Goal: Task Accomplishment & Management: Manage account settings

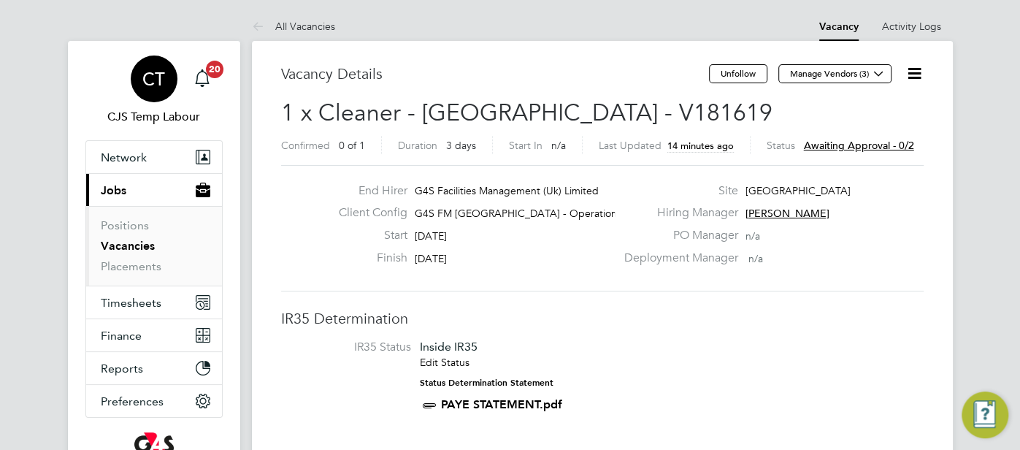
click at [161, 80] on span "CT" at bounding box center [153, 78] width 23 height 19
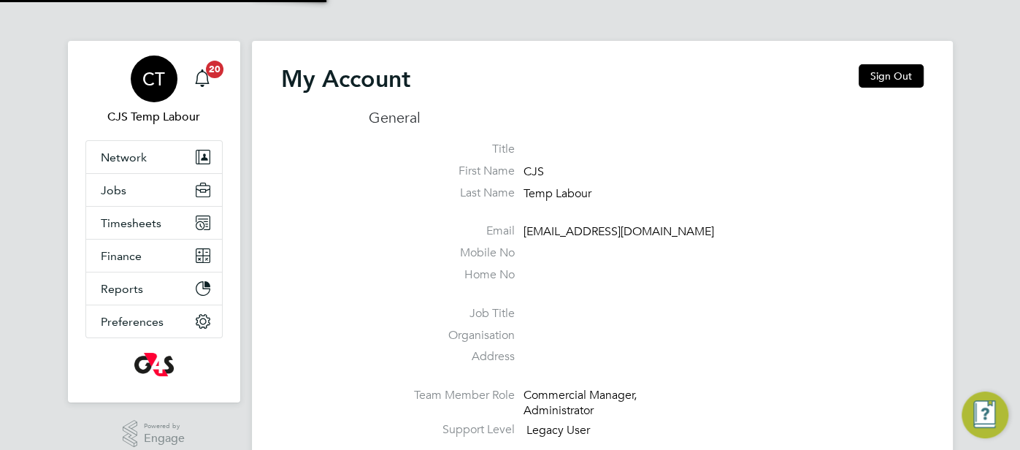
type input "cjs.templabour@uk.g4s.com"
click at [889, 80] on button "Sign Out" at bounding box center [891, 75] width 65 height 23
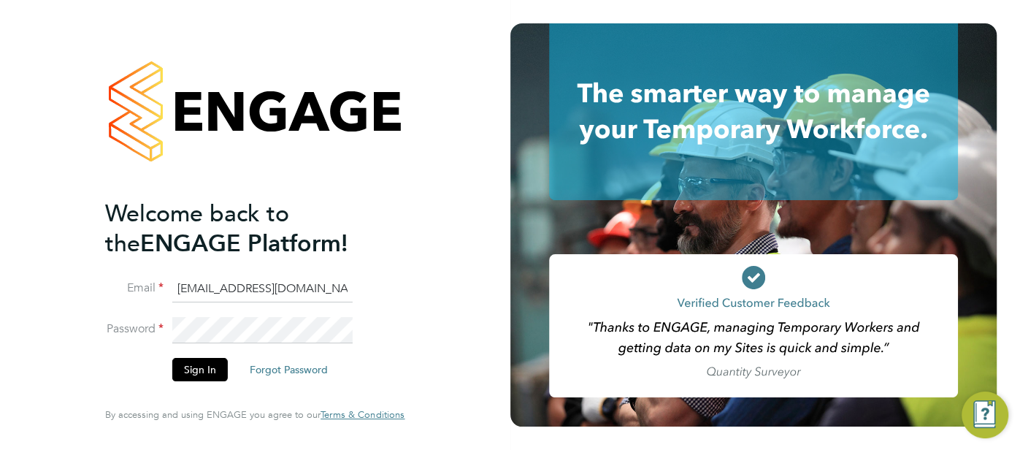
drag, startPoint x: 336, startPoint y: 297, endPoint x: 226, endPoint y: 307, distance: 109.9
click at [216, 309] on li "Email cjs.templabour@uk.g4s.com" at bounding box center [247, 296] width 285 height 41
type input "c"
type input "pts.templabour@uk.g4s.com"
click at [221, 371] on button "Sign In" at bounding box center [199, 369] width 55 height 23
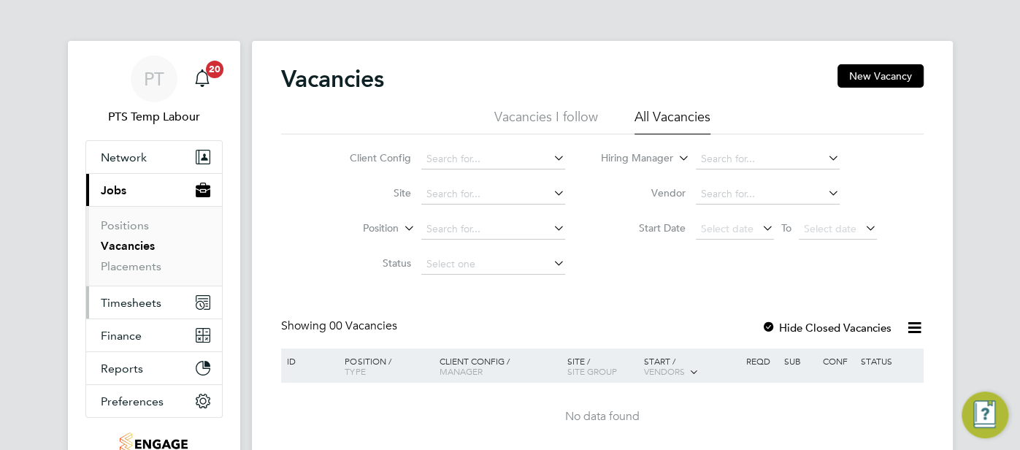
click at [152, 311] on button "Timesheets" at bounding box center [154, 302] width 136 height 32
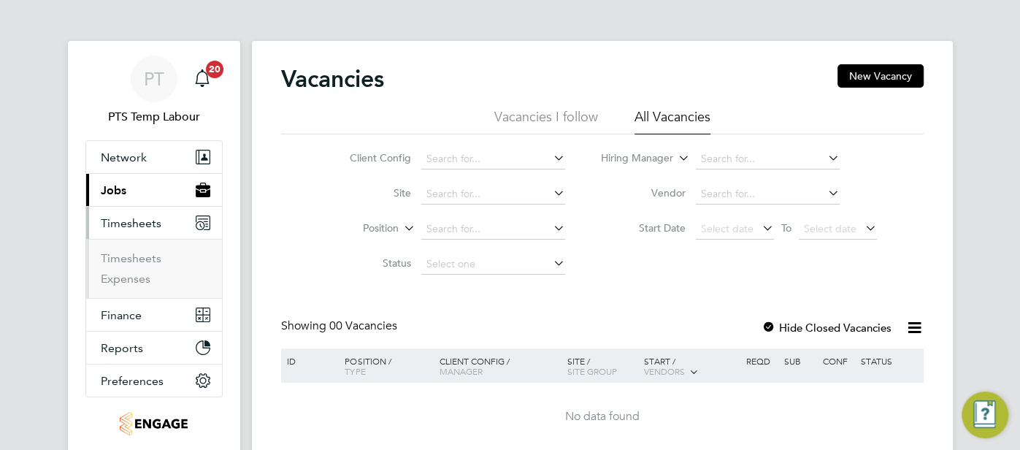
click at [140, 266] on li "Timesheets" at bounding box center [156, 261] width 110 height 20
click at [134, 258] on link "Timesheets" at bounding box center [131, 258] width 61 height 14
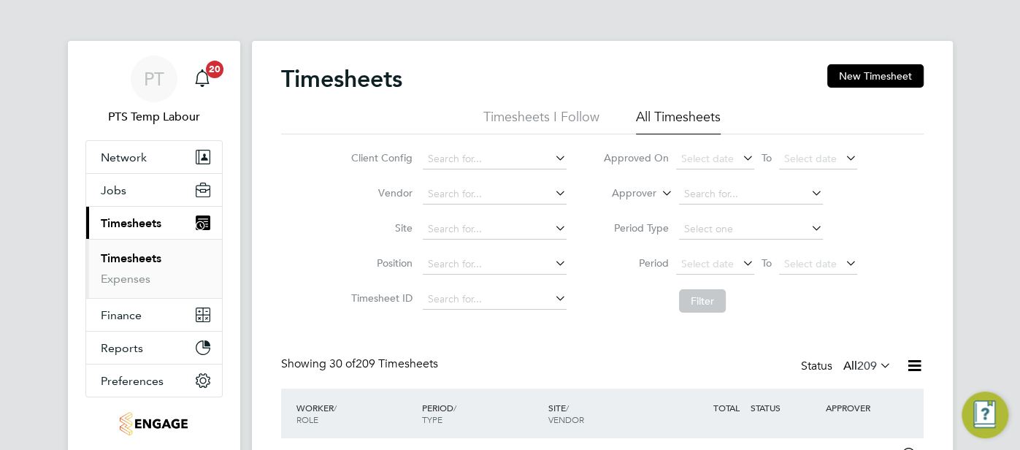
drag, startPoint x: 668, startPoint y: 196, endPoint x: 658, endPoint y: 199, distance: 10.6
click at [659, 196] on icon at bounding box center [659, 189] width 0 height 13
drag, startPoint x: 634, startPoint y: 203, endPoint x: 683, endPoint y: 212, distance: 49.7
click at [635, 204] on li "Worker" at bounding box center [622, 210] width 72 height 19
click at [691, 197] on input at bounding box center [751, 194] width 144 height 20
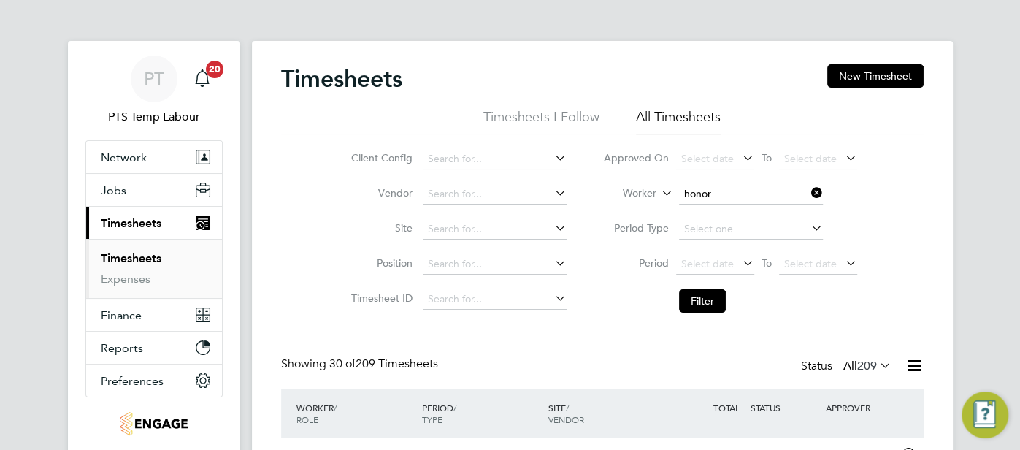
click at [721, 215] on li "Honor Chillingworth" at bounding box center [751, 214] width 145 height 20
type input "Honor Chillingworth"
click at [702, 296] on button "Filter" at bounding box center [702, 300] width 47 height 23
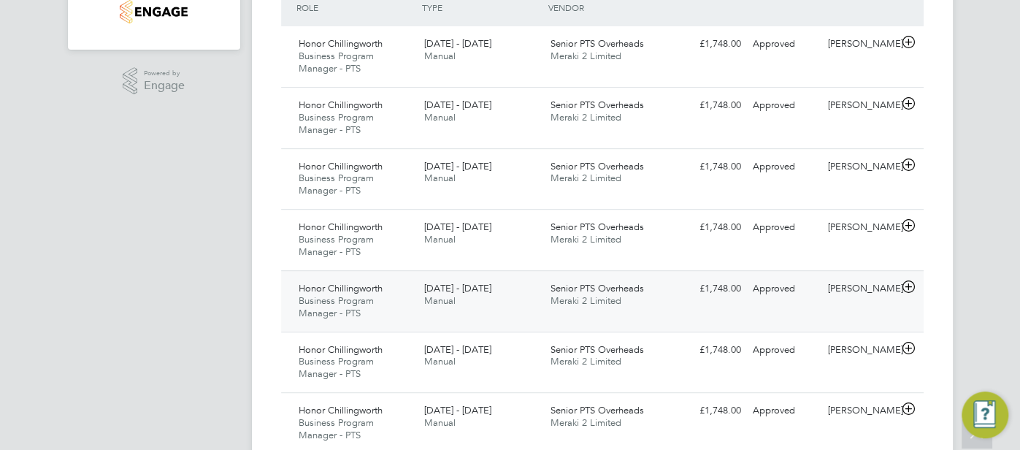
click at [744, 291] on div "£1,748.00 Approved" at bounding box center [709, 289] width 76 height 24
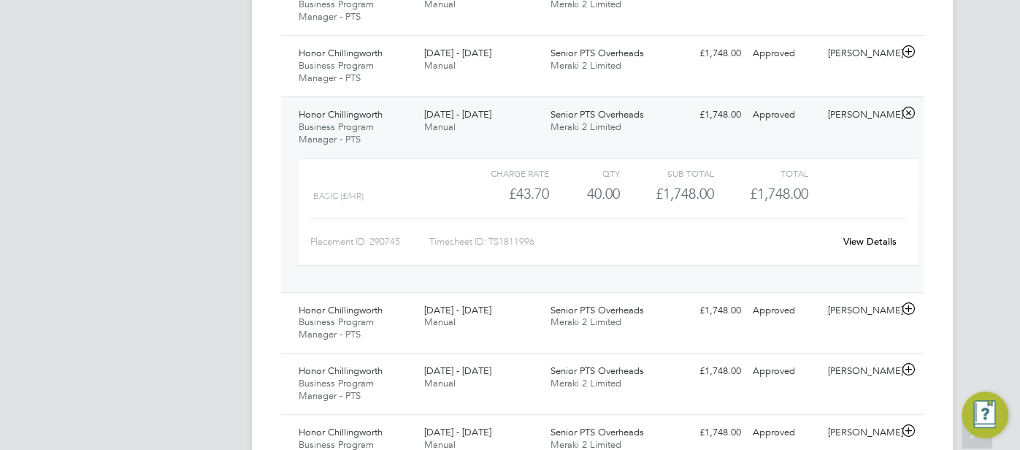
click at [863, 240] on link "View Details" at bounding box center [869, 241] width 53 height 12
click at [859, 236] on link "View Details" at bounding box center [869, 241] width 53 height 12
click at [861, 237] on link "View Details" at bounding box center [869, 241] width 53 height 12
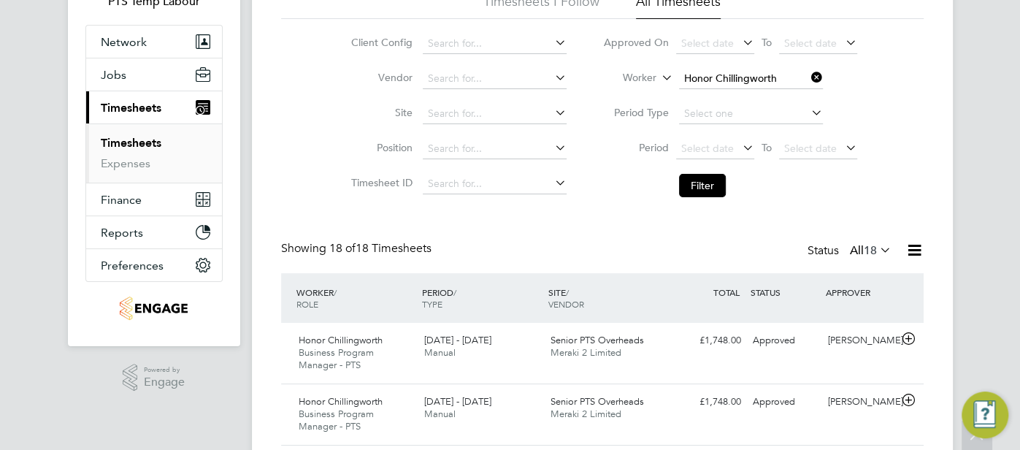
scroll to position [9, 0]
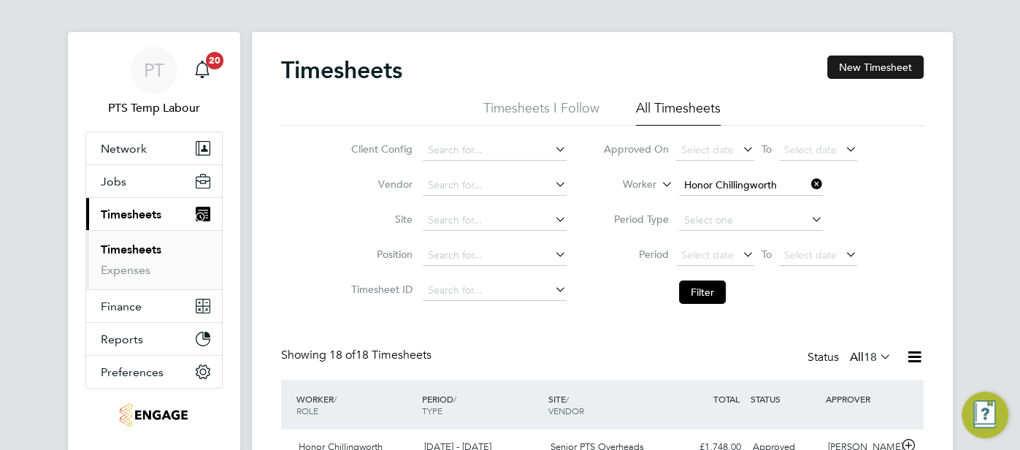
click at [846, 68] on button "New Timesheet" at bounding box center [875, 66] width 96 height 23
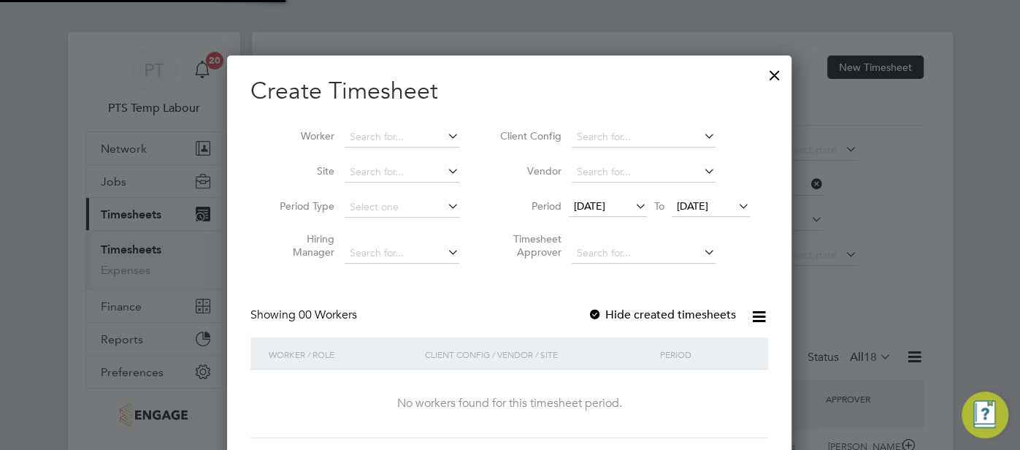
scroll to position [410, 565]
click at [402, 137] on input at bounding box center [402, 137] width 115 height 20
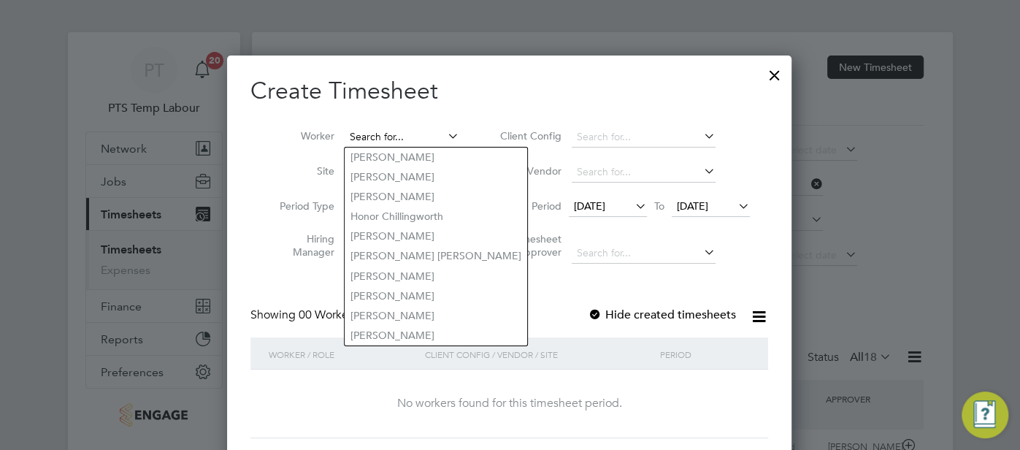
paste input "Honor Chillingworth"
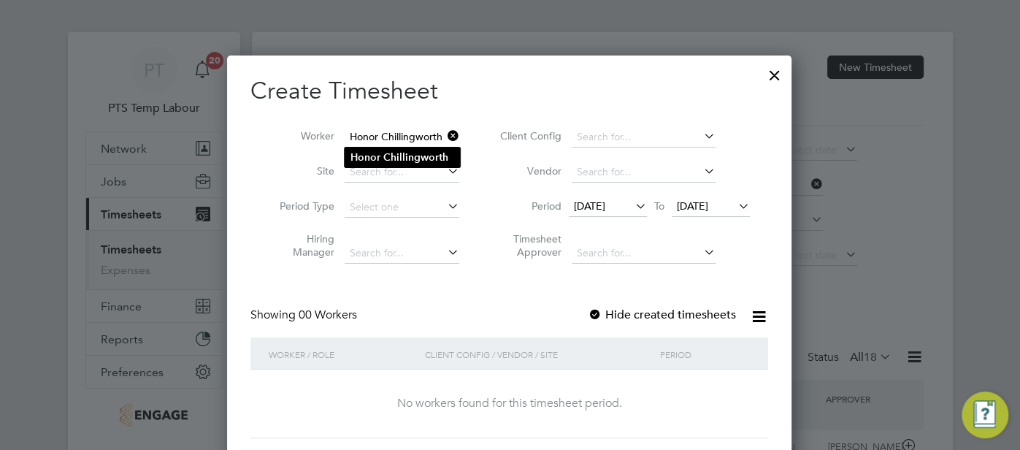
type input "Honor Chillingworth"
click at [406, 154] on b "Chillingworth" at bounding box center [415, 157] width 65 height 12
click at [632, 204] on icon at bounding box center [632, 206] width 0 height 20
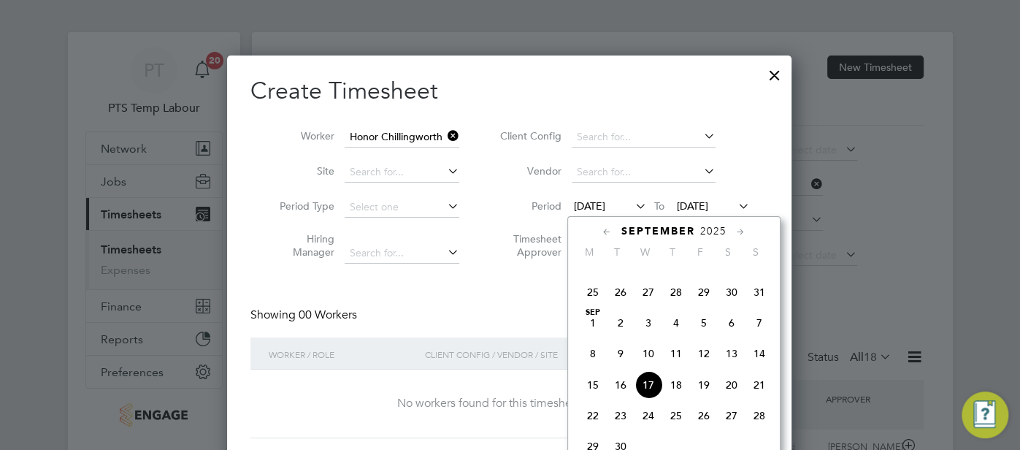
scroll to position [436, 0]
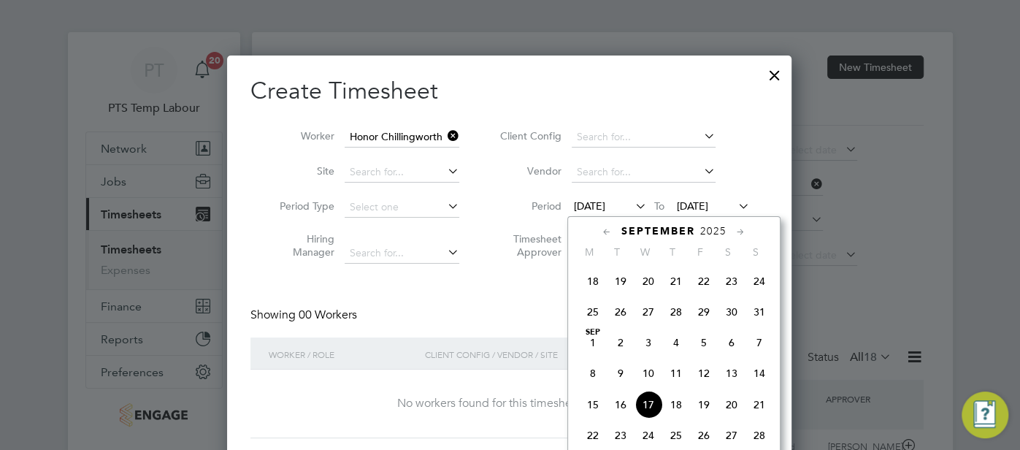
click at [591, 318] on span "25" at bounding box center [593, 312] width 28 height 28
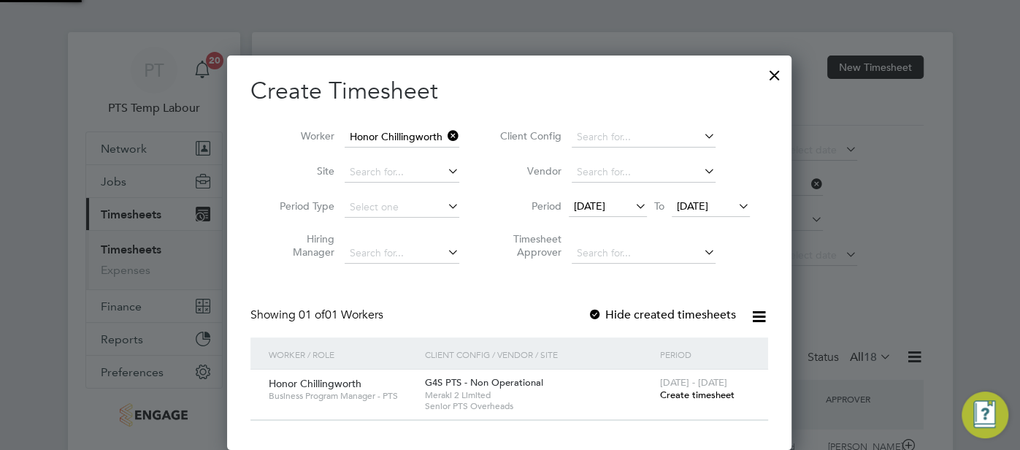
scroll to position [393, 565]
click at [701, 395] on span "Create timesheet" at bounding box center [696, 394] width 74 height 12
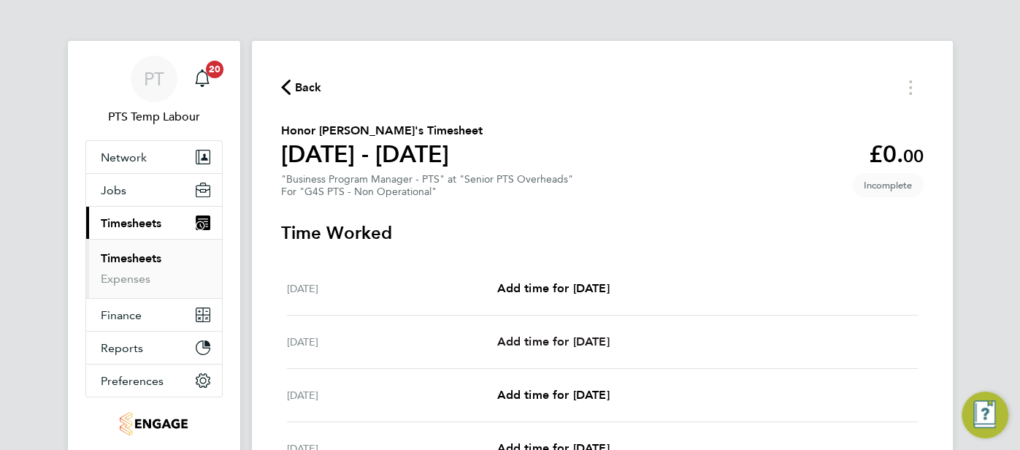
click at [609, 341] on span "Add time for Tue 26 Aug" at bounding box center [552, 341] width 112 height 14
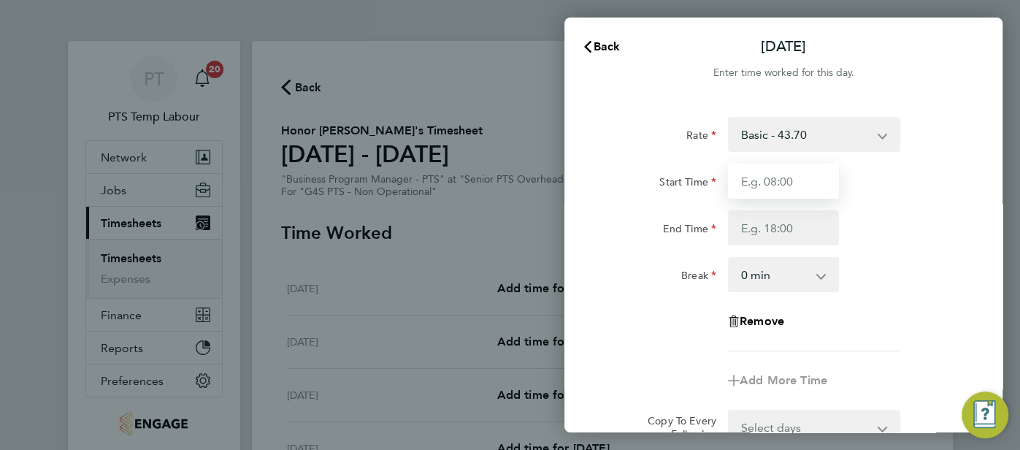
click at [808, 181] on input "Start Time" at bounding box center [783, 181] width 111 height 35
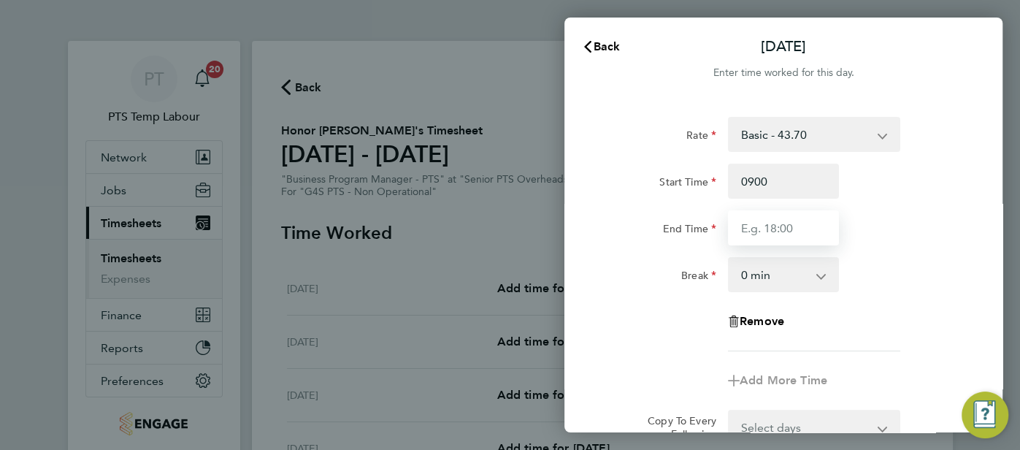
type input "09:00"
click at [782, 222] on input "End Time" at bounding box center [783, 227] width 111 height 35
type input "17:00"
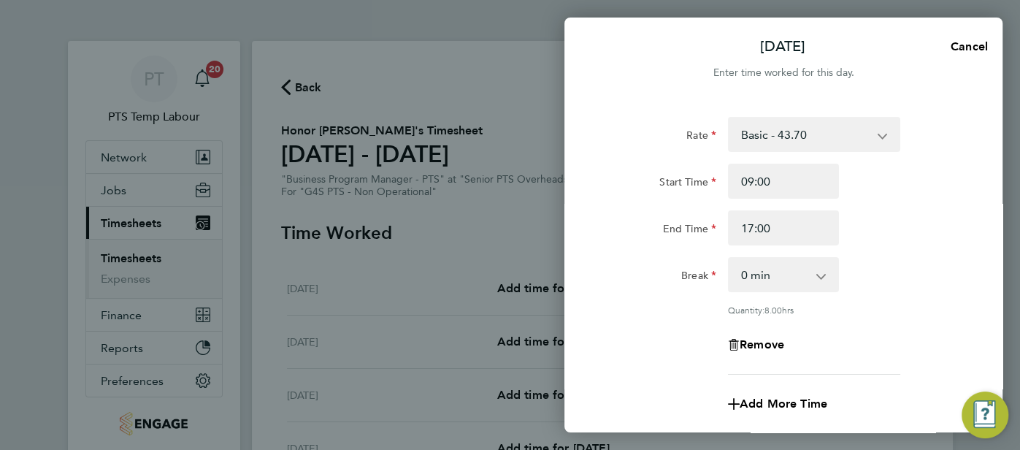
click at [894, 260] on div "Break 0 min 15 min 30 min 45 min 60 min 75 min 90 min" at bounding box center [783, 274] width 368 height 35
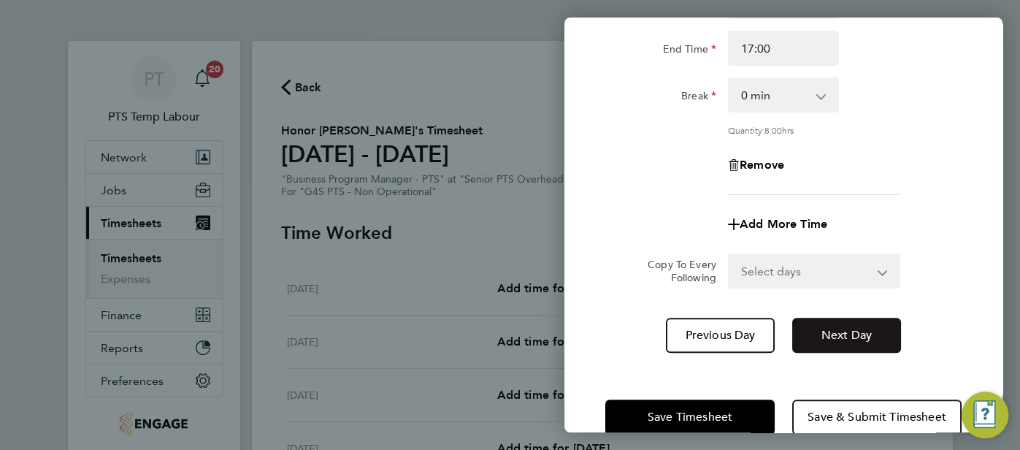
scroll to position [185, 0]
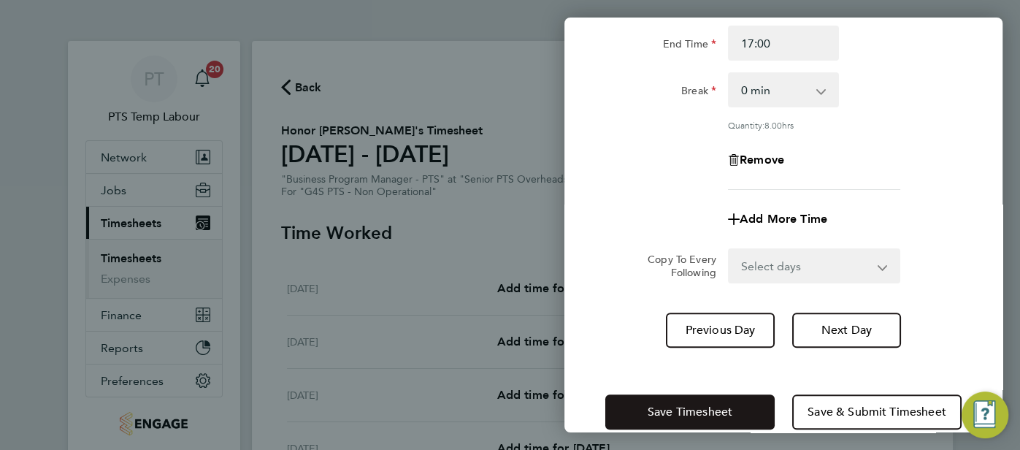
click at [674, 399] on button "Save Timesheet" at bounding box center [689, 411] width 169 height 35
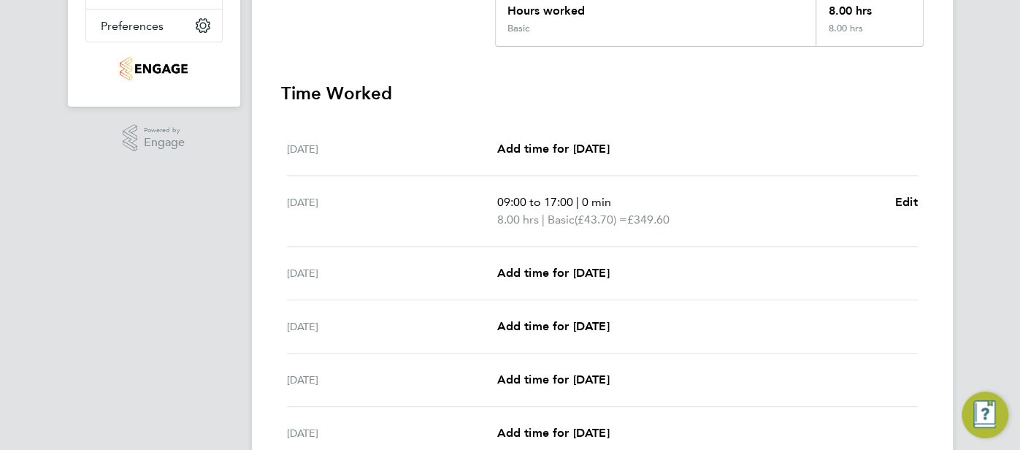
scroll to position [356, 0]
click at [908, 205] on span "Edit" at bounding box center [906, 201] width 23 height 14
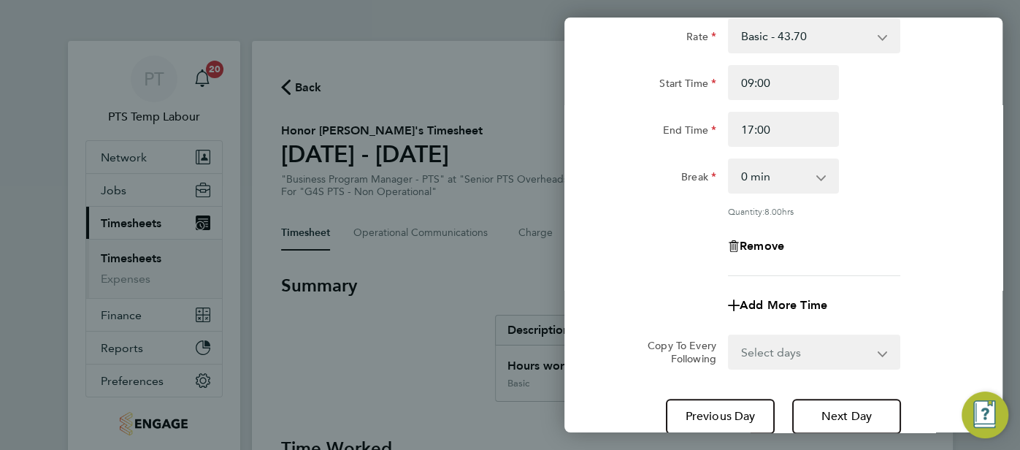
scroll to position [109, 0]
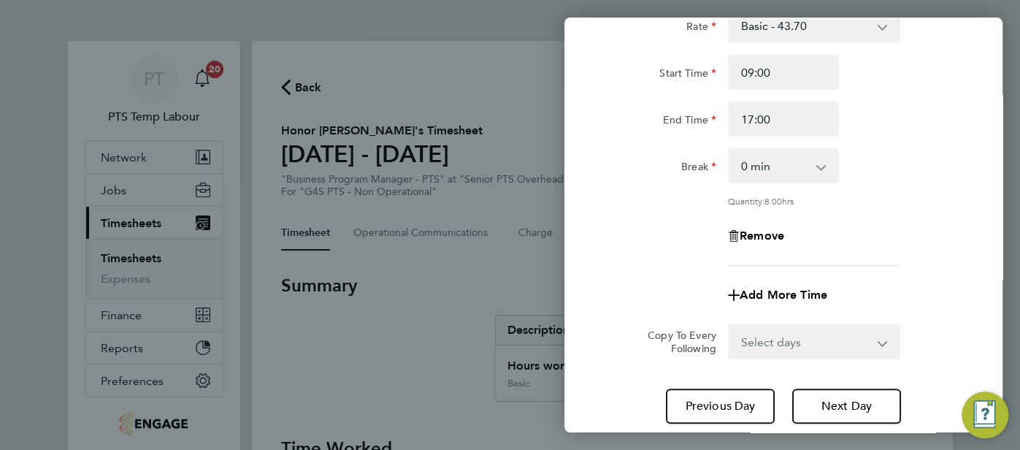
click at [886, 342] on app-icon-cross-button at bounding box center [892, 342] width 18 height 32
click at [867, 340] on select "Select days Day Weekday (Mon-Fri) Weekend (Sat-Sun) Wednesday Thursday Friday S…" at bounding box center [805, 342] width 153 height 32
select select "DAY"
click at [729, 326] on select "Select days Day Weekday (Mon-Fri) Weekend (Sat-Sun) Wednesday Thursday Friday S…" at bounding box center [805, 342] width 153 height 32
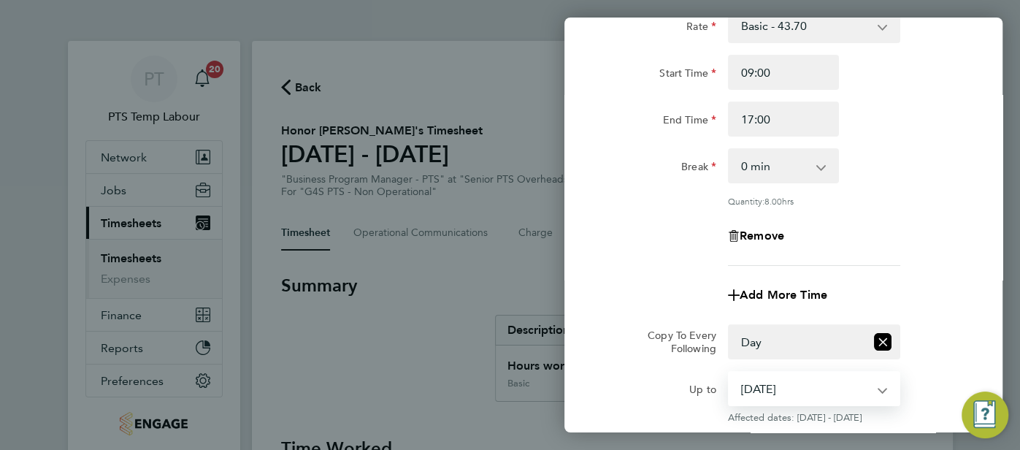
click at [876, 391] on select "27 Aug 2025 28 Aug 2025 29 Aug 2025 30 Aug 2025 31 Aug 2025" at bounding box center [805, 388] width 152 height 32
select select "2025-08-29"
click at [729, 372] on select "27 Aug 2025 28 Aug 2025 29 Aug 2025 30 Aug 2025 31 Aug 2025" at bounding box center [805, 388] width 152 height 32
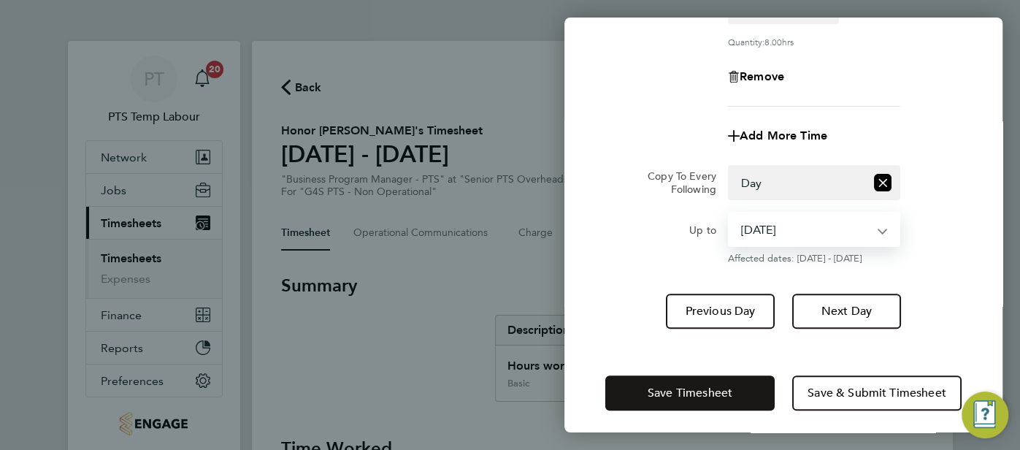
scroll to position [272, 0]
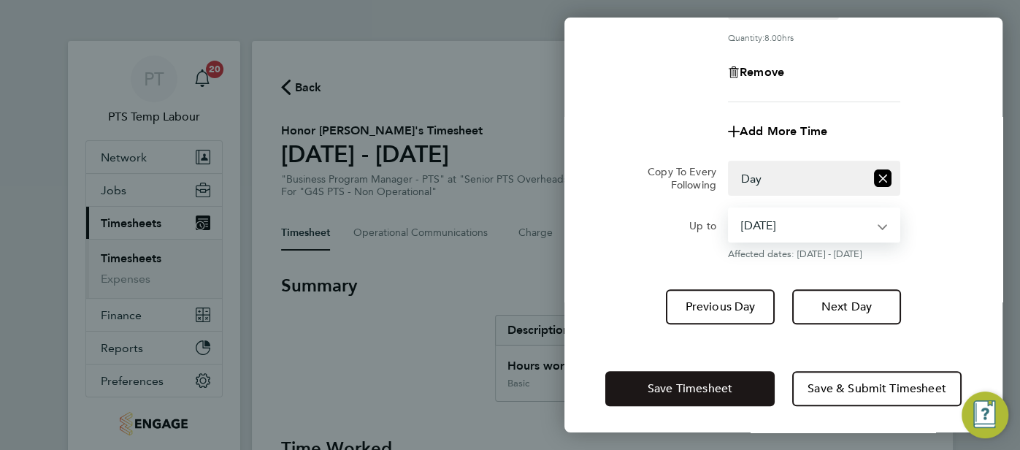
click at [726, 391] on span "Save Timesheet" at bounding box center [690, 388] width 85 height 15
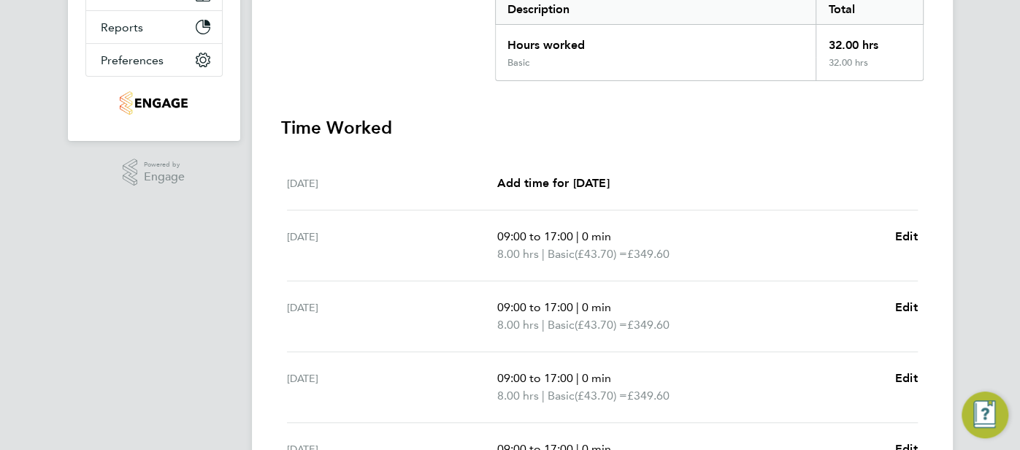
scroll to position [595, 0]
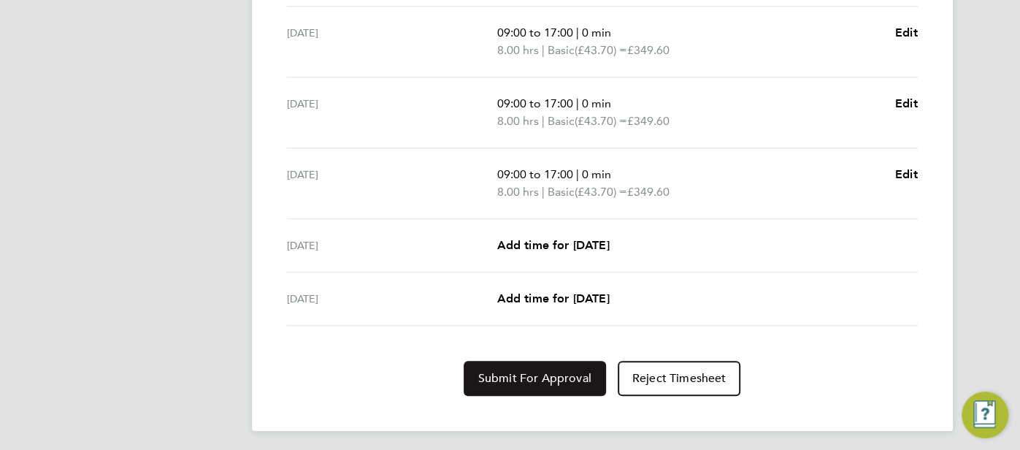
click at [559, 375] on span "Submit For Approval" at bounding box center [534, 378] width 113 height 15
click at [543, 375] on span "Approve Timesheet" at bounding box center [534, 378] width 107 height 15
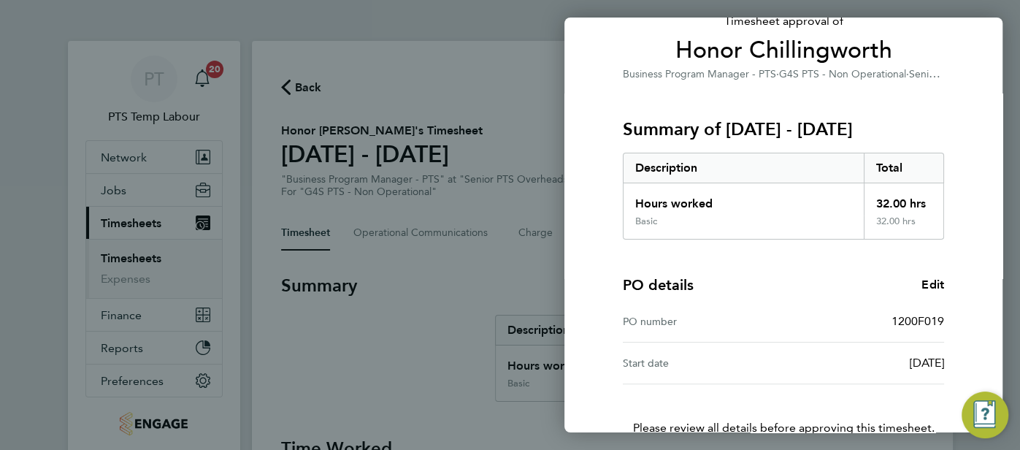
scroll to position [206, 0]
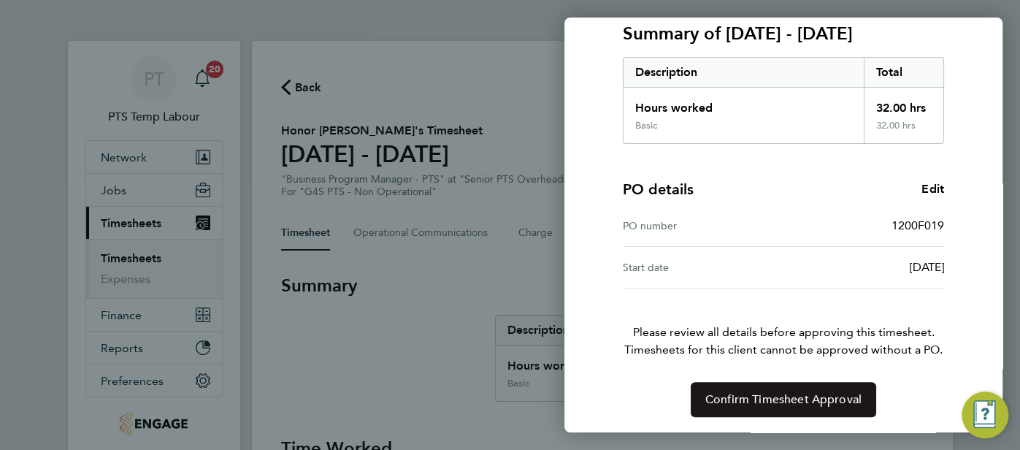
click at [827, 394] on span "Confirm Timesheet Approval" at bounding box center [783, 399] width 156 height 15
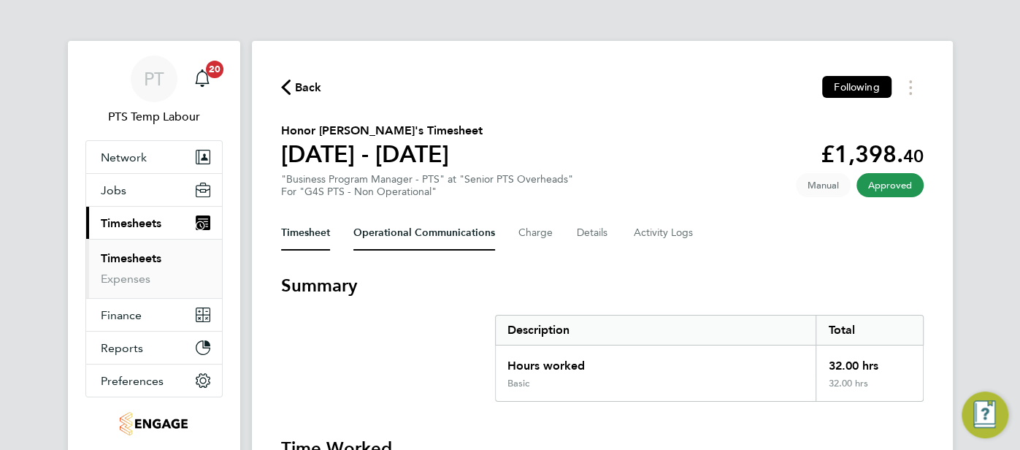
click at [418, 233] on Communications-tab "Operational Communications" at bounding box center [424, 232] width 142 height 35
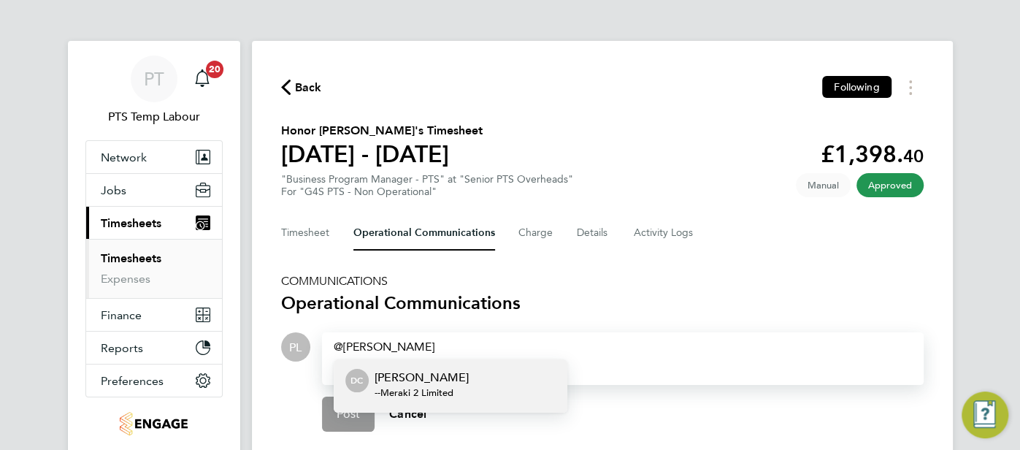
click at [448, 373] on p "[PERSON_NAME]" at bounding box center [422, 378] width 94 height 18
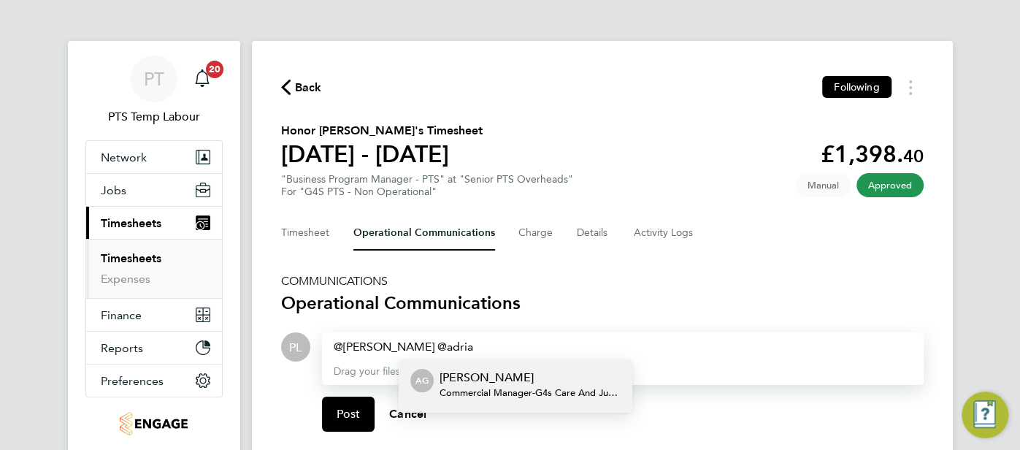
click at [511, 390] on span "Commercial Manager - G4s Care And Justice Services (Uk) Limited" at bounding box center [530, 393] width 181 height 12
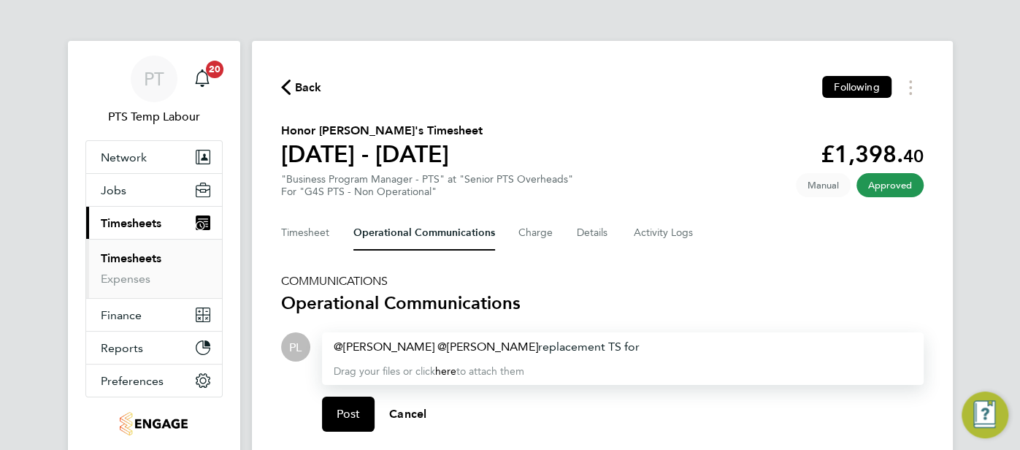
click at [594, 348] on div "Dan Craig ​ Adrian Glenn ​ replacement TS for" at bounding box center [623, 347] width 578 height 18
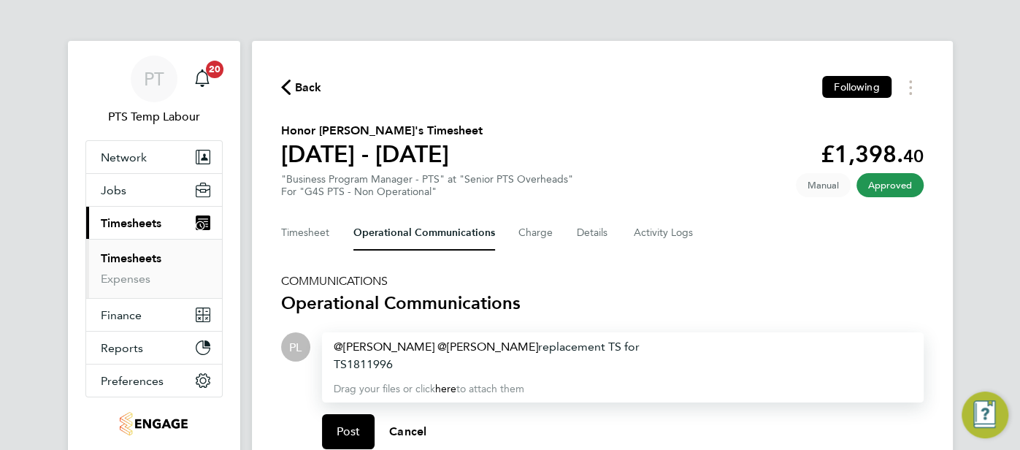
click at [435, 358] on div "TS1811996" at bounding box center [623, 365] width 578 height 18
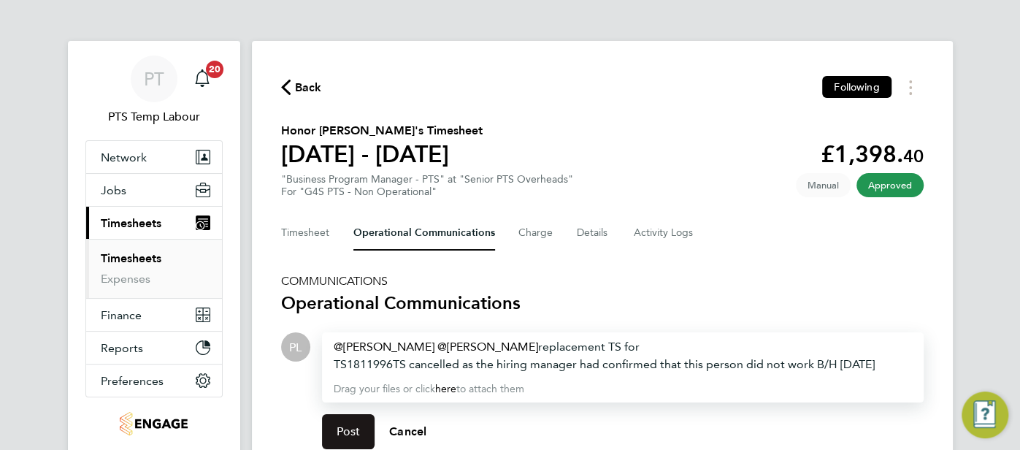
click at [353, 435] on span "Post" at bounding box center [349, 431] width 24 height 15
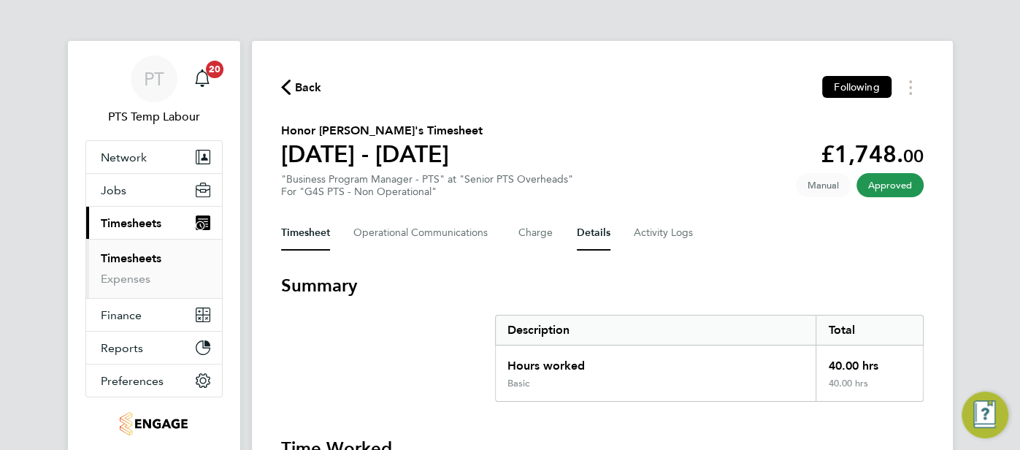
click at [593, 239] on button "Details" at bounding box center [594, 232] width 34 height 35
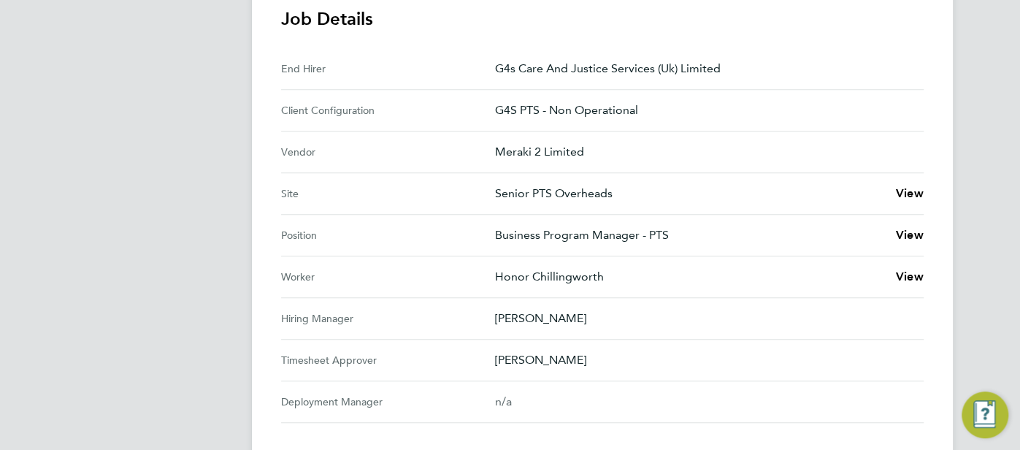
scroll to position [566, 0]
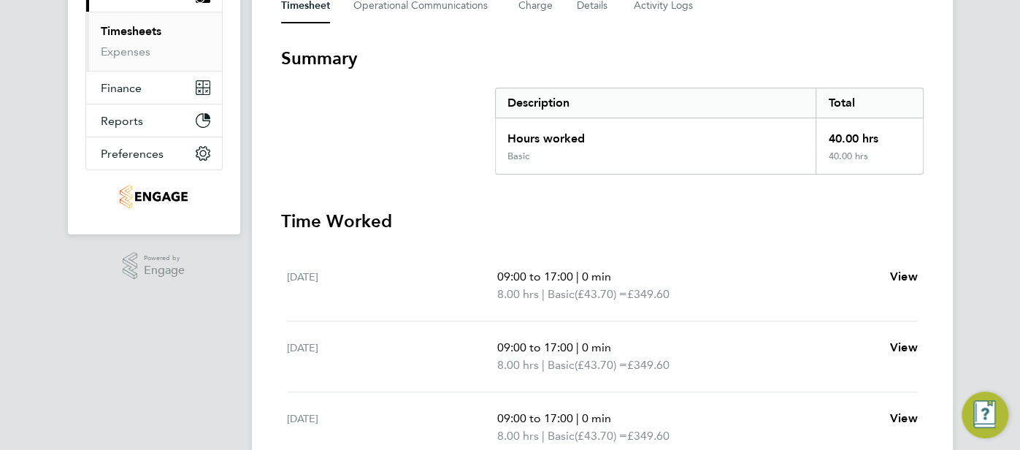
scroll to position [186, 0]
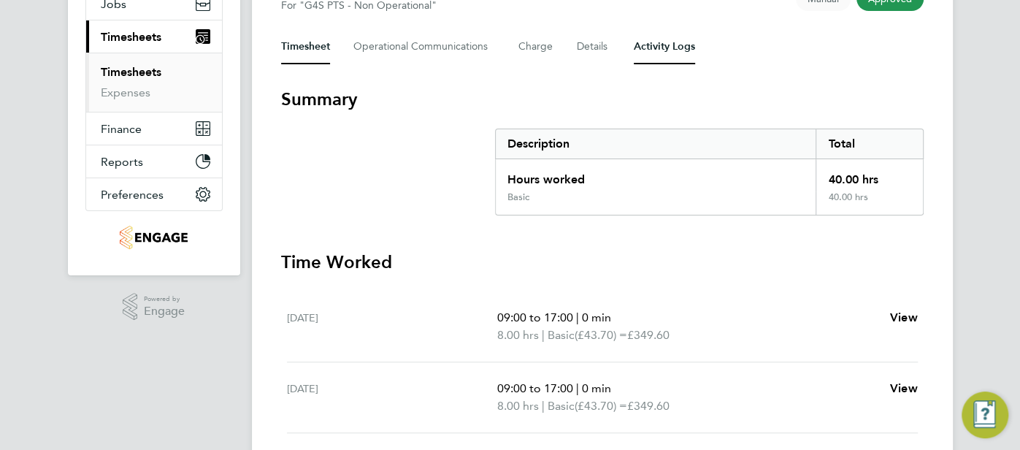
click at [673, 58] on Logs-tab "Activity Logs" at bounding box center [664, 46] width 61 height 35
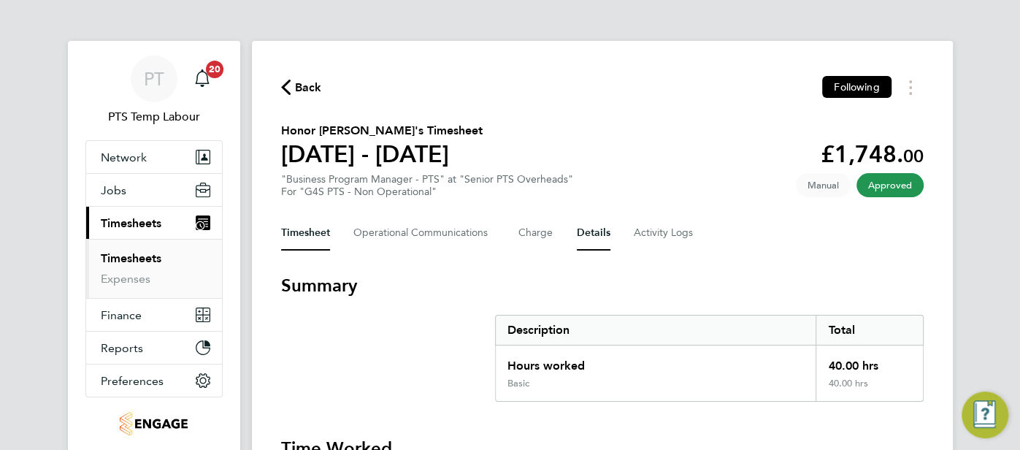
click at [583, 227] on button "Details" at bounding box center [594, 232] width 34 height 35
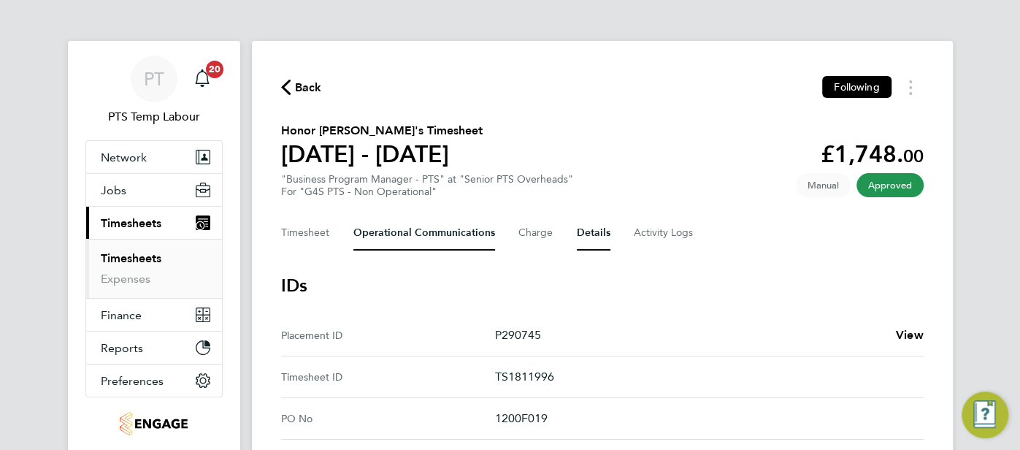
click at [375, 233] on Communications-tab "Operational Communications" at bounding box center [424, 232] width 142 height 35
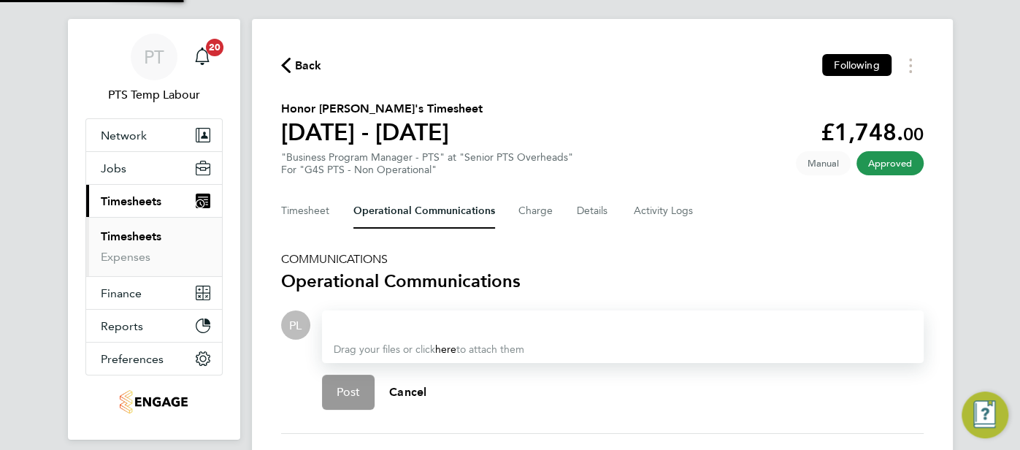
scroll to position [23, 0]
click at [383, 328] on div at bounding box center [623, 324] width 578 height 18
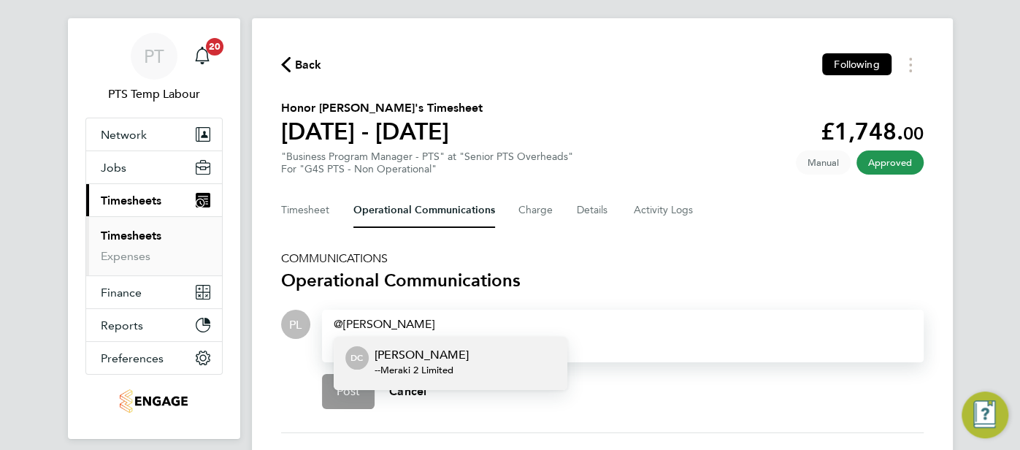
click at [400, 361] on p "[PERSON_NAME]" at bounding box center [422, 355] width 94 height 18
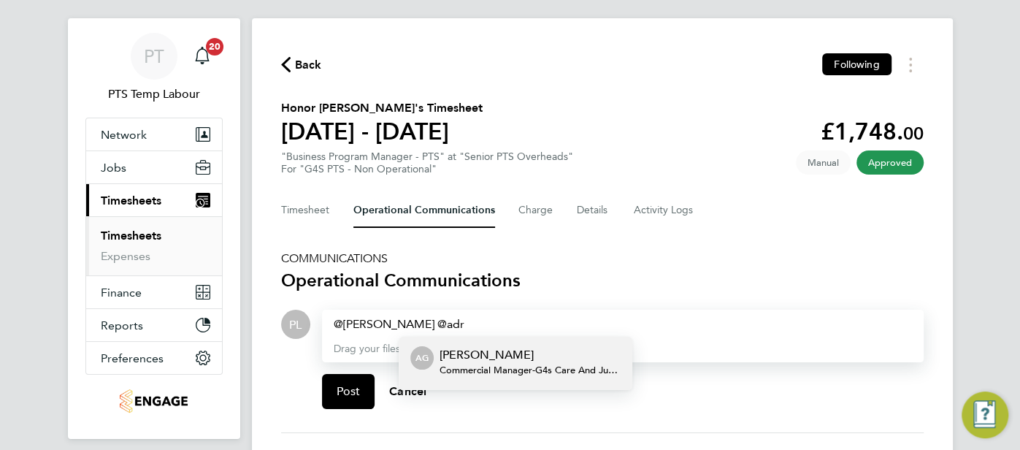
click at [483, 361] on p "[PERSON_NAME]" at bounding box center [530, 355] width 181 height 18
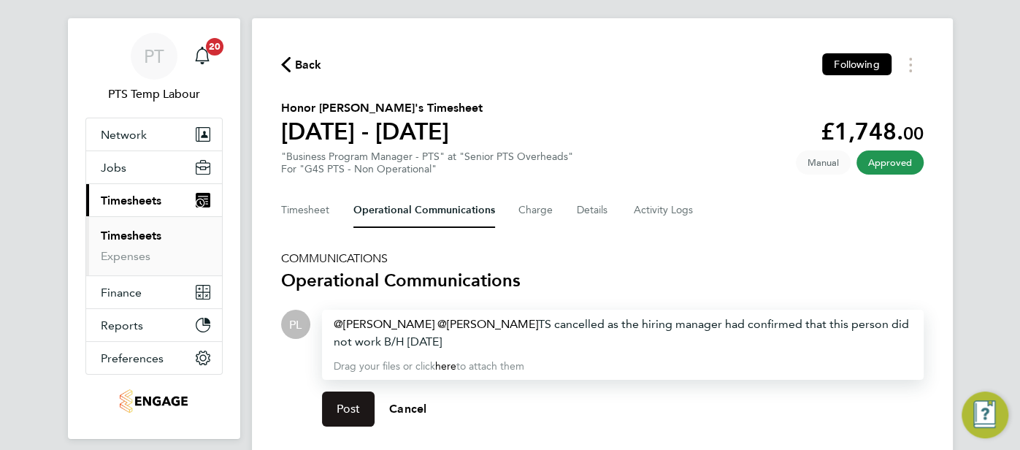
click at [350, 411] on span "Post" at bounding box center [349, 409] width 24 height 15
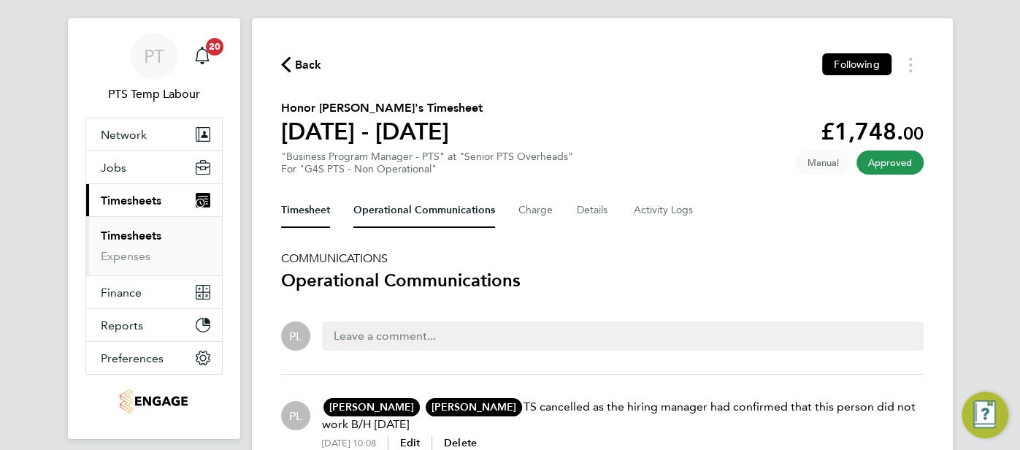
click at [296, 210] on button "Timesheet" at bounding box center [305, 210] width 49 height 35
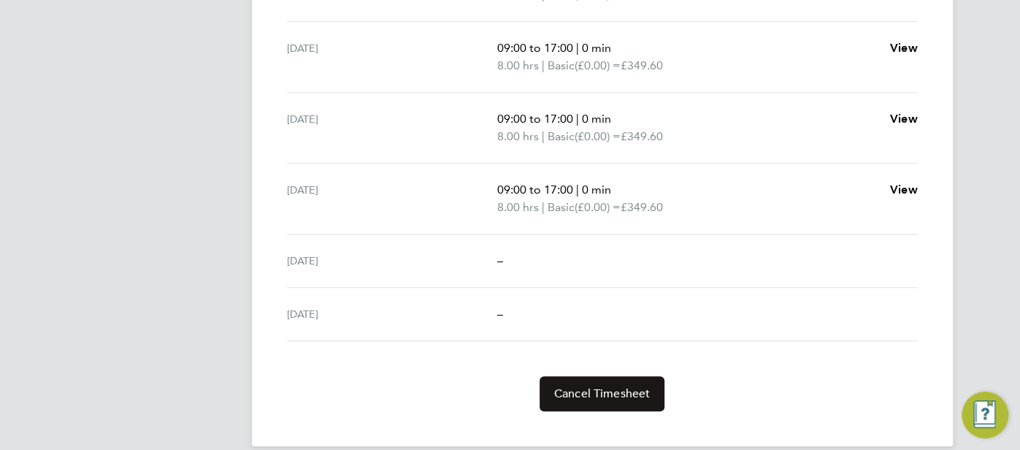
scroll to position [613, 0]
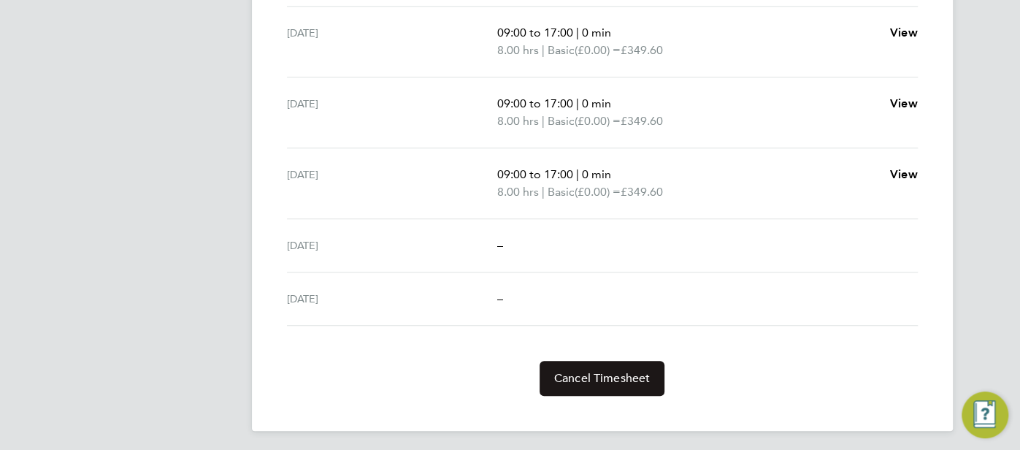
click at [589, 375] on span "Cancel Timesheet" at bounding box center [602, 378] width 96 height 15
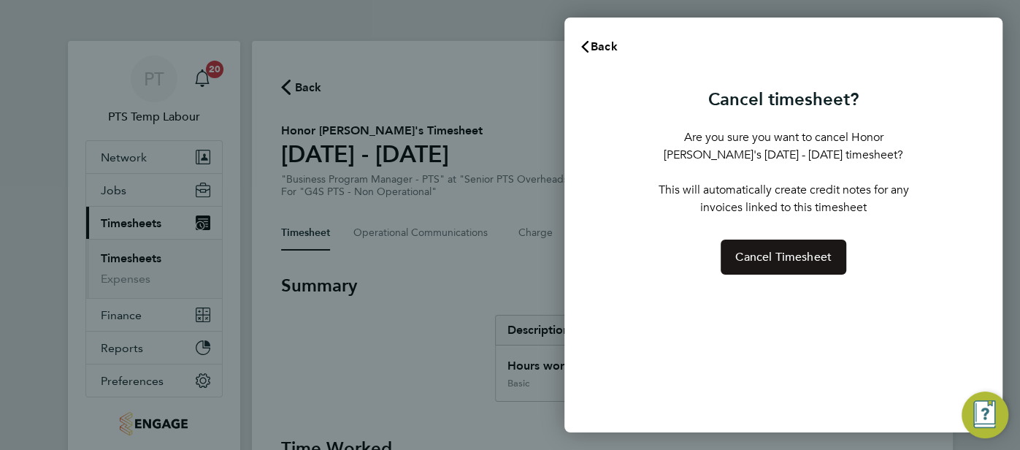
click at [783, 248] on button "Cancel Timesheet" at bounding box center [784, 256] width 126 height 35
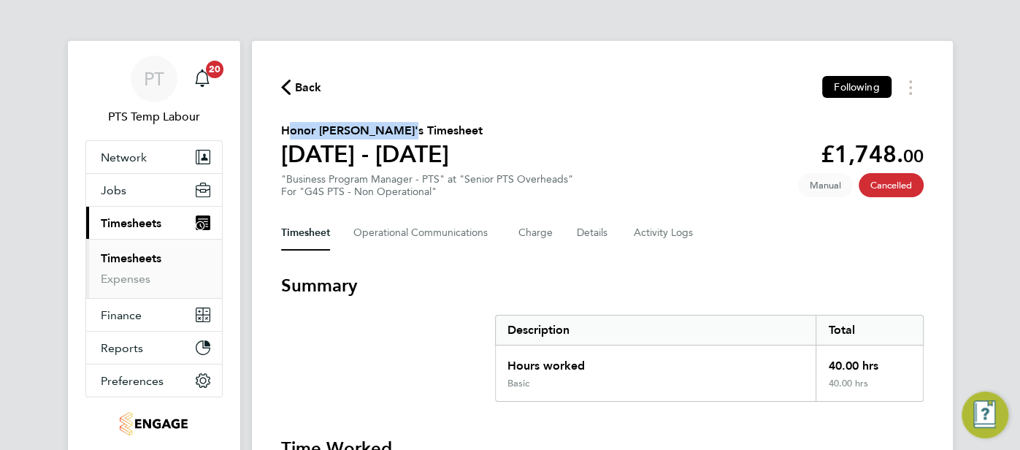
drag, startPoint x: 389, startPoint y: 135, endPoint x: 272, endPoint y: 131, distance: 117.6
copy h2 "Honor Chillingworth"
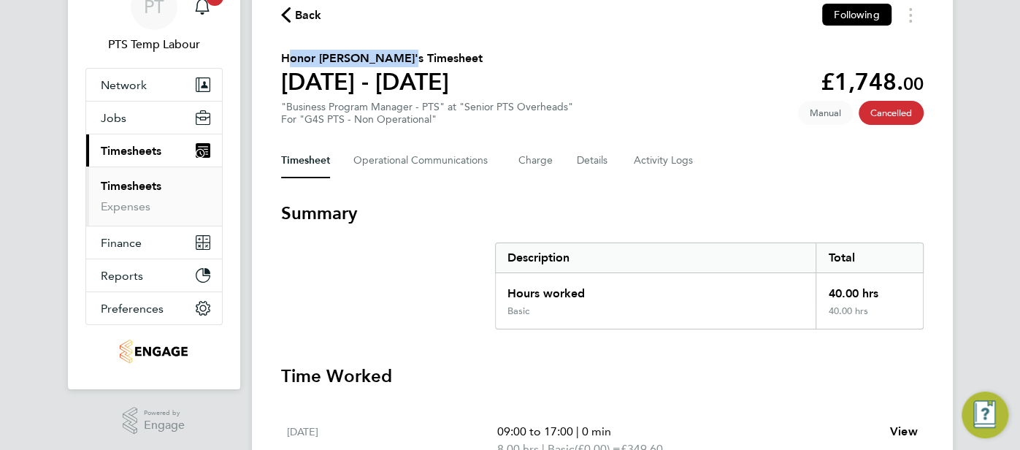
scroll to position [186, 0]
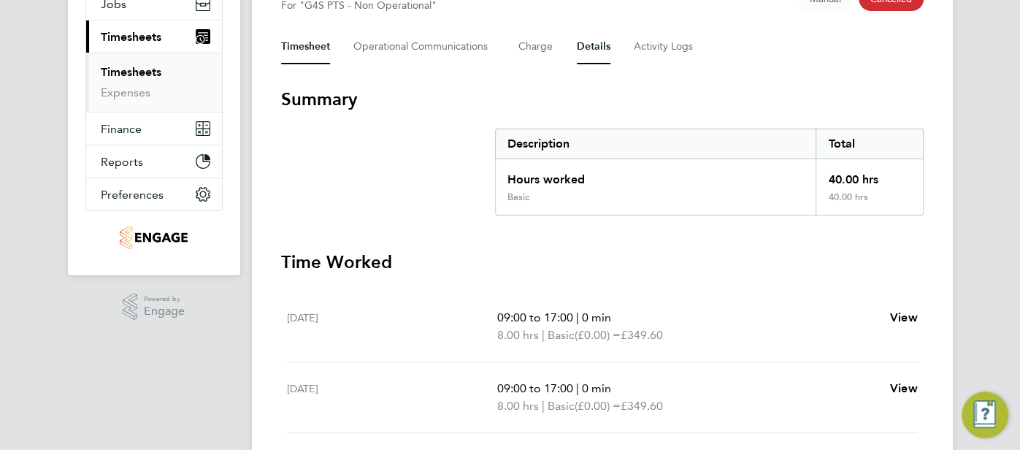
drag, startPoint x: 583, startPoint y: 45, endPoint x: 587, endPoint y: 69, distance: 24.5
click at [583, 45] on button "Details" at bounding box center [594, 46] width 34 height 35
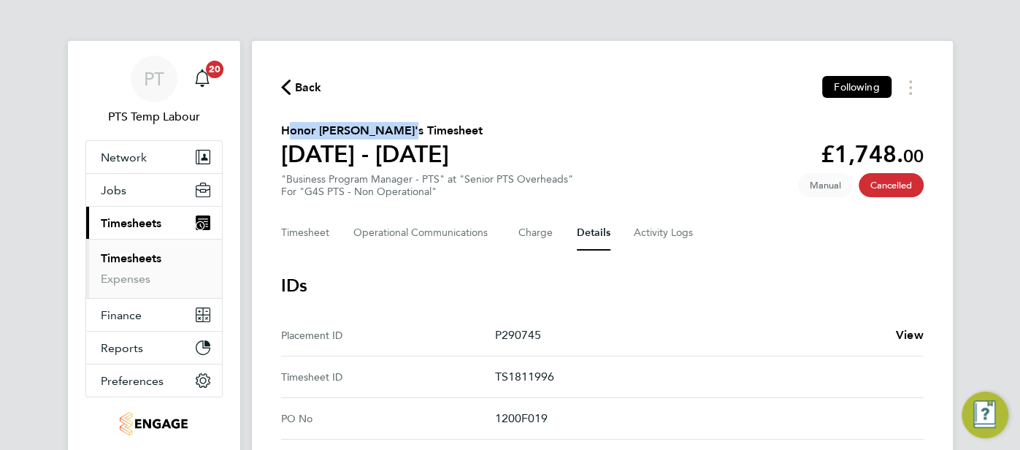
drag, startPoint x: 560, startPoint y: 375, endPoint x: 469, endPoint y: 381, distance: 90.7
click at [469, 381] on ID "Timesheet ID TS1811996" at bounding box center [602, 377] width 643 height 42
copy ID "TS1811996"
click at [407, 239] on Communications-tab "Operational Communications" at bounding box center [424, 232] width 142 height 35
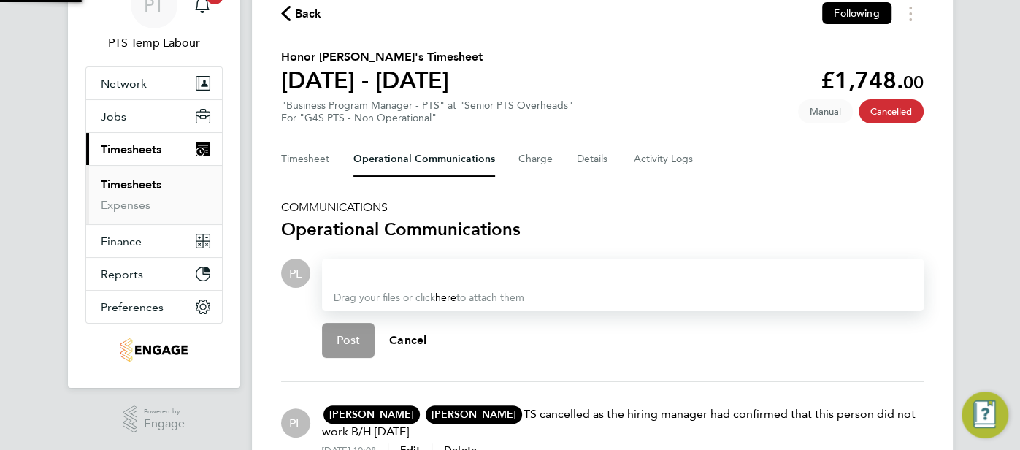
scroll to position [185, 0]
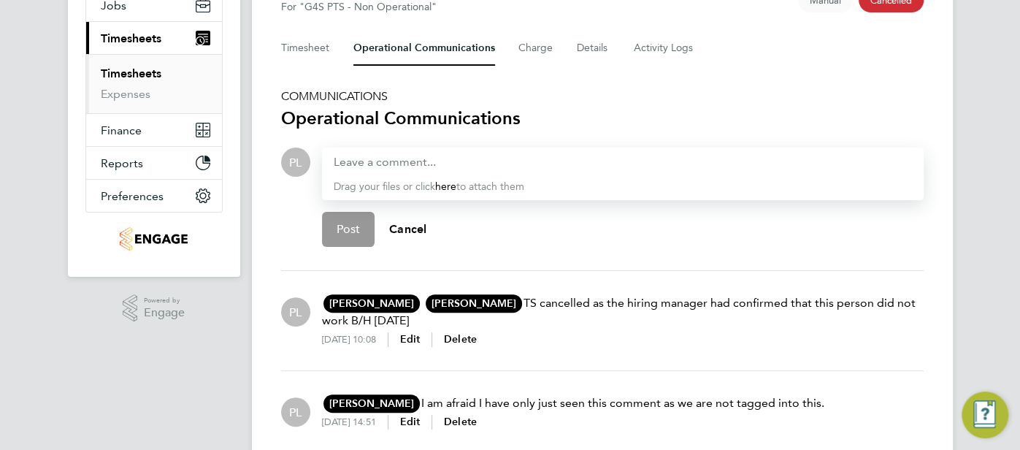
drag, startPoint x: 473, startPoint y: 302, endPoint x: 516, endPoint y: 310, distance: 44.0
click at [606, 319] on p "[PERSON_NAME] DC [PERSON_NAME] 2 Limited [PERSON_NAME][EMAIL_ADDRESS][PERSON_NA…" at bounding box center [623, 311] width 602 height 35
drag, startPoint x: 469, startPoint y: 304, endPoint x: 635, endPoint y: 319, distance: 167.2
click at [634, 319] on p "[PERSON_NAME] DC [PERSON_NAME] 2 Limited [PERSON_NAME][EMAIL_ADDRESS][PERSON_NA…" at bounding box center [623, 311] width 602 height 35
copy p "TS cancelled as the hiring manager had confirmed that this person did not work …"
